Goal: Transaction & Acquisition: Download file/media

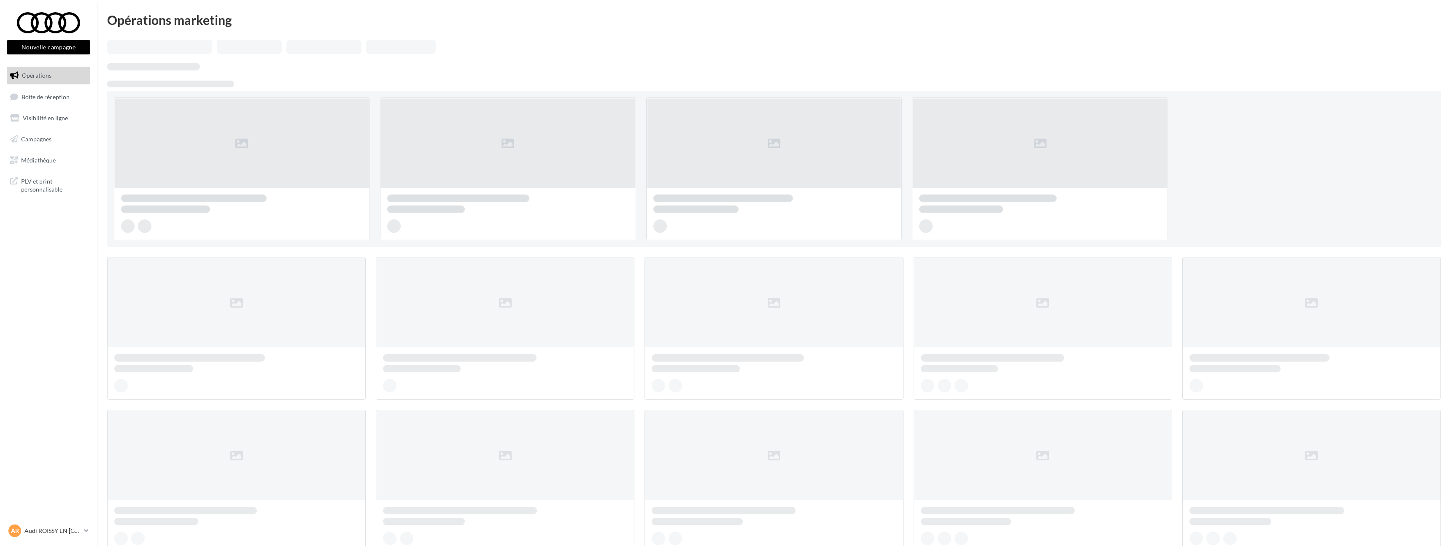
click at [41, 160] on span "Médiathèque" at bounding box center [38, 159] width 35 height 7
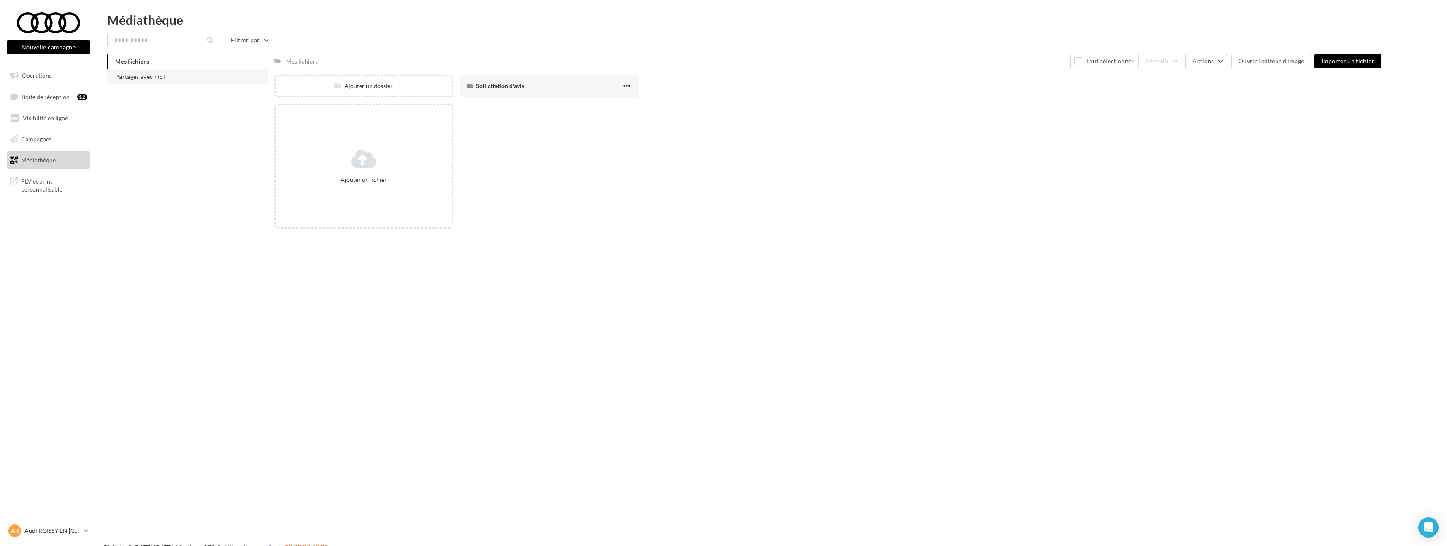
click at [158, 78] on span "Partagés avec moi" at bounding box center [140, 76] width 50 height 7
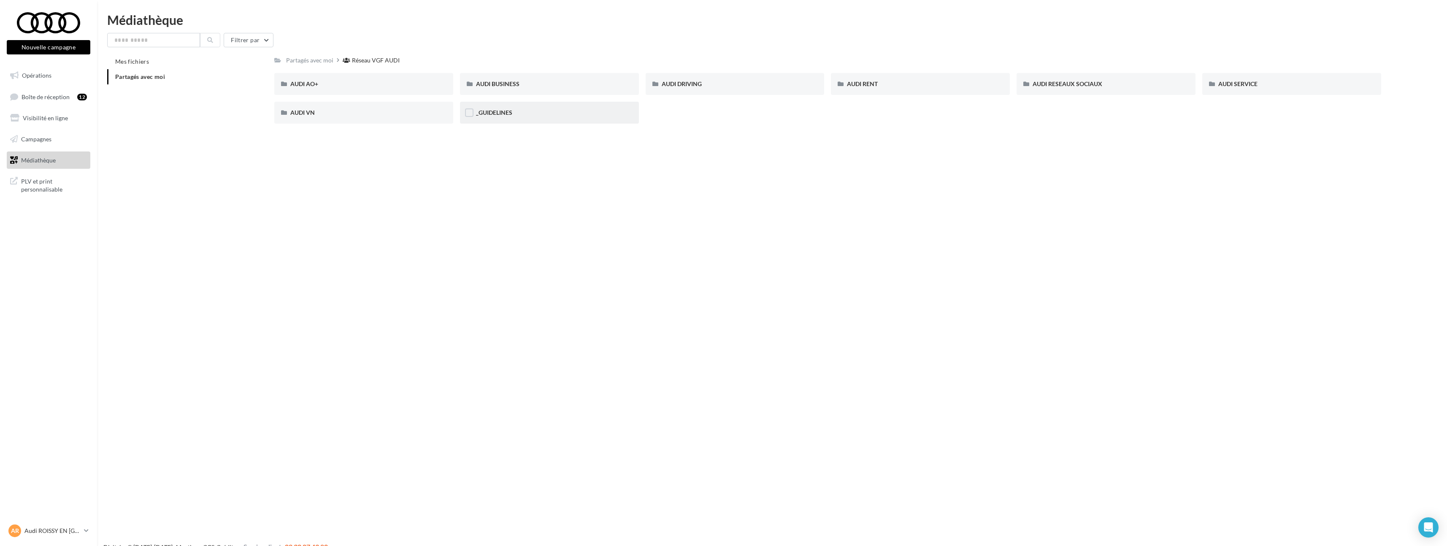
click at [538, 111] on div "_GUIDELINES" at bounding box center [549, 112] width 147 height 8
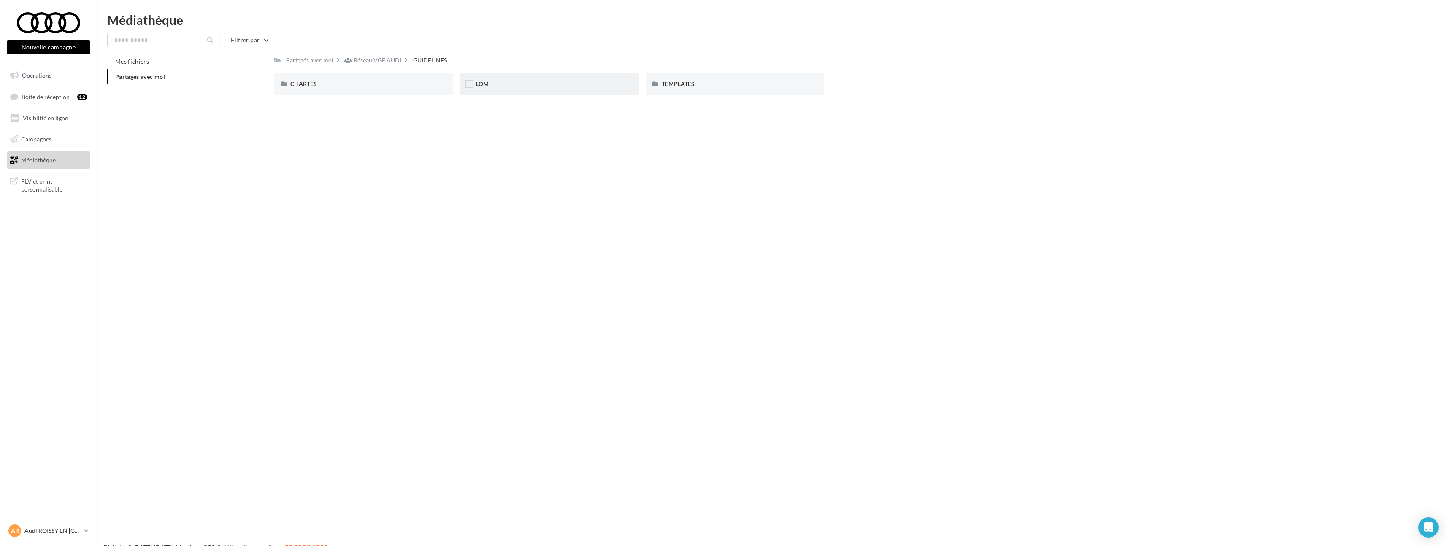
click at [549, 93] on div "LOM" at bounding box center [549, 84] width 179 height 22
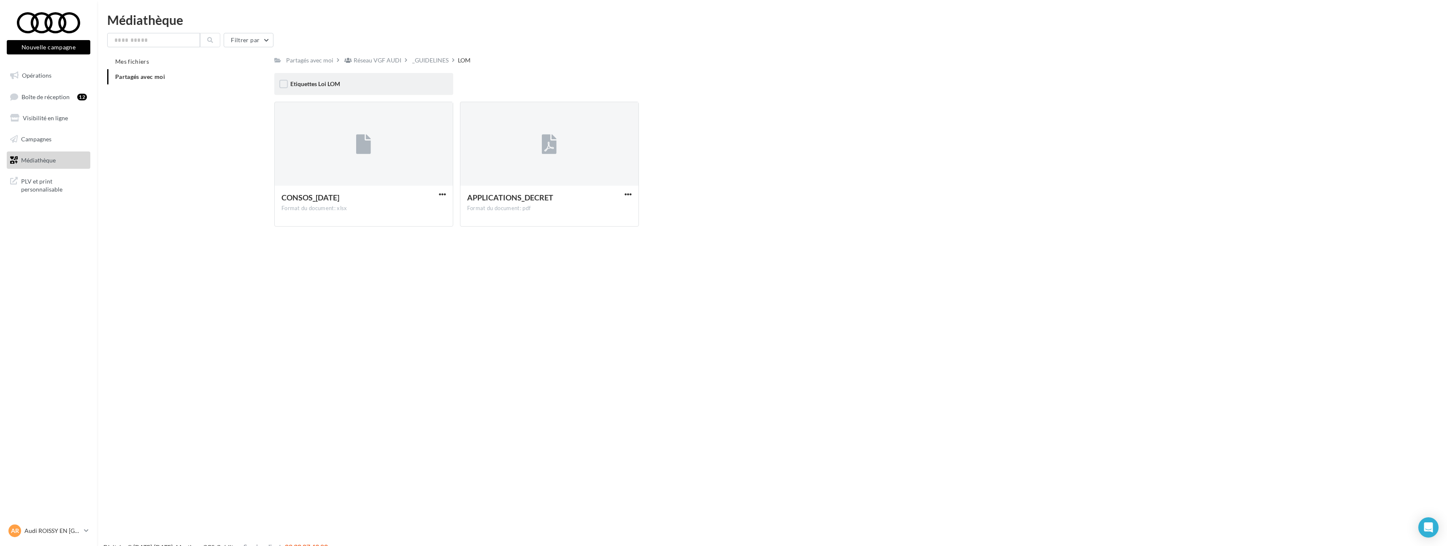
click at [387, 83] on div "Etiquettes Loi LOM" at bounding box center [363, 84] width 147 height 8
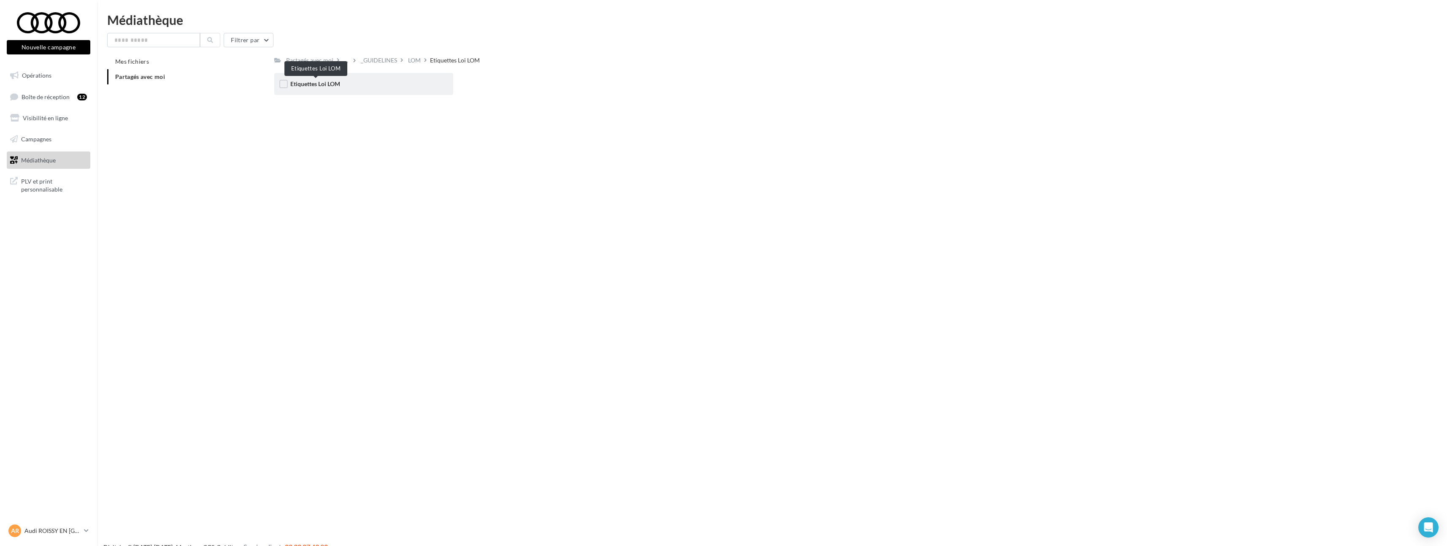
click at [332, 82] on span "Etiquettes Loi LOM" at bounding box center [315, 83] width 50 height 7
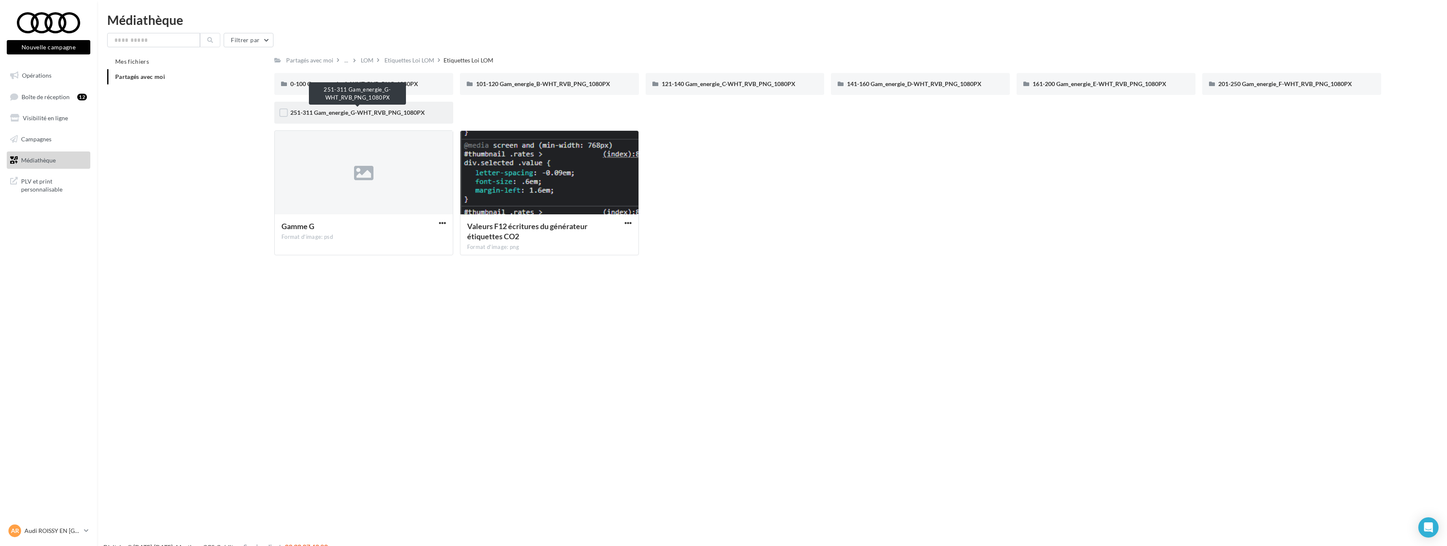
click at [349, 115] on span "251-311 Gam_energie_G-WHT_RVB_PNG_1080PX" at bounding box center [357, 112] width 135 height 7
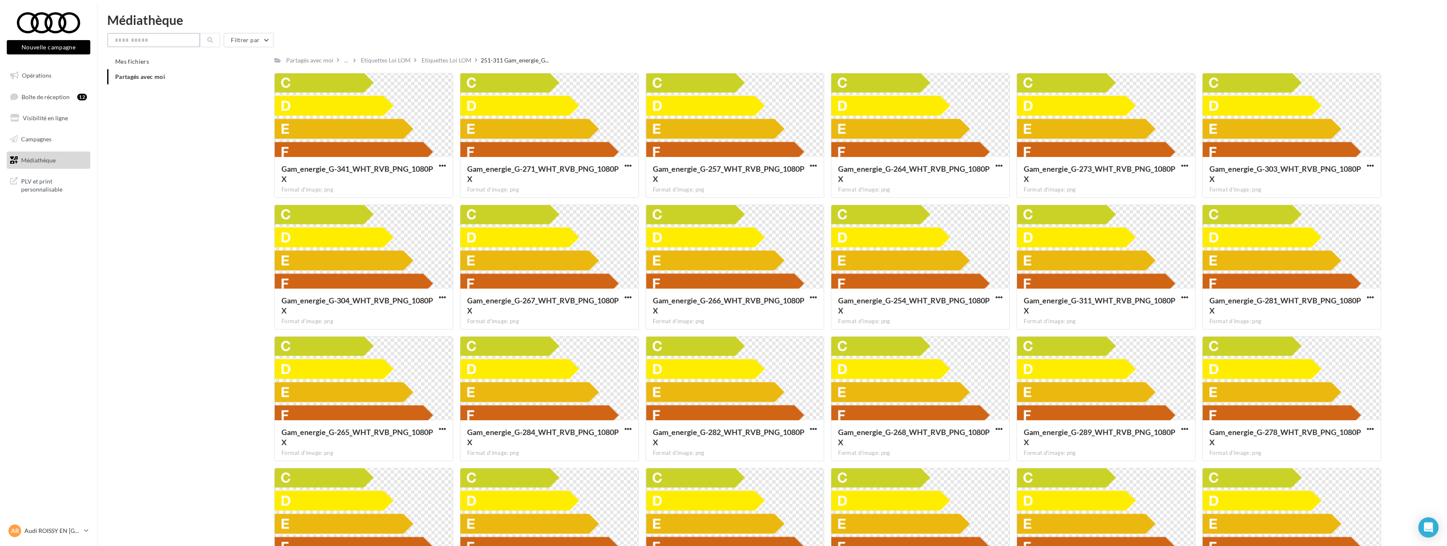
click at [148, 36] on input "text" at bounding box center [153, 40] width 93 height 14
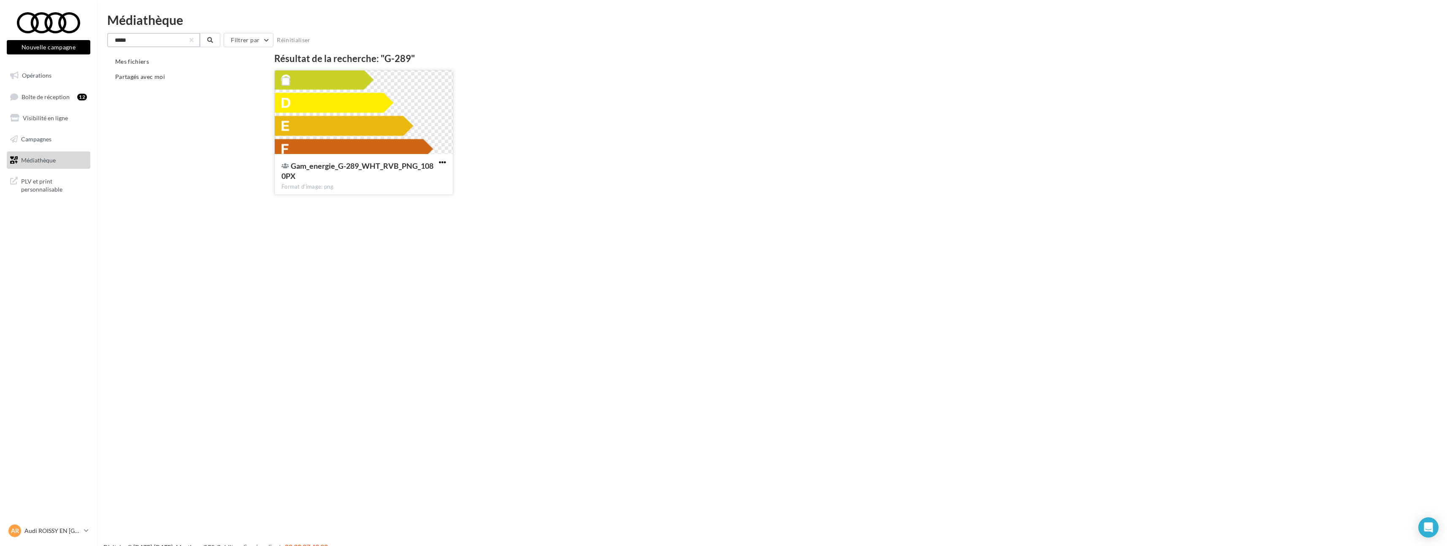
type input "*****"
click at [440, 162] on span "button" at bounding box center [442, 162] width 7 height 7
click at [442, 176] on button "Télécharger" at bounding box center [405, 179] width 84 height 22
